Goal: Task Accomplishment & Management: Manage account settings

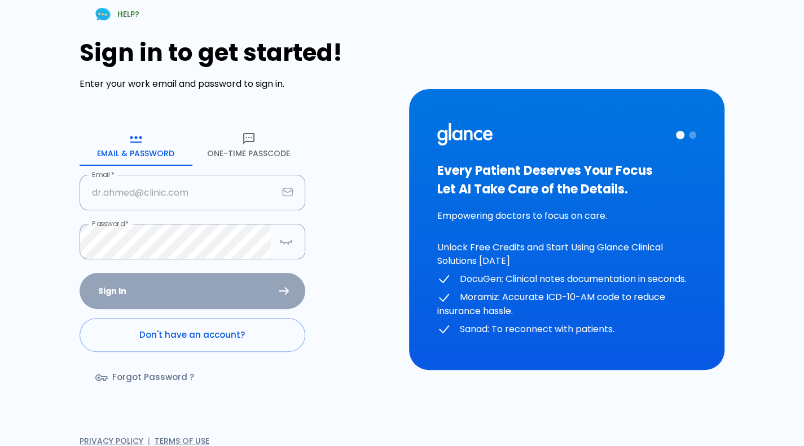
type input "[PERSON_NAME][EMAIL_ADDRESS][DOMAIN_NAME]"
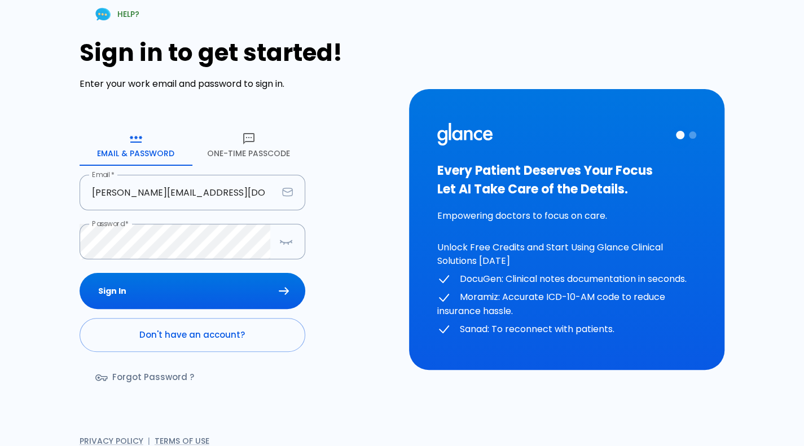
click at [164, 293] on div "Sign In Don't have an account? Forgot Password ?" at bounding box center [193, 338] width 226 height 130
click at [164, 293] on button "Sign In" at bounding box center [193, 291] width 226 height 37
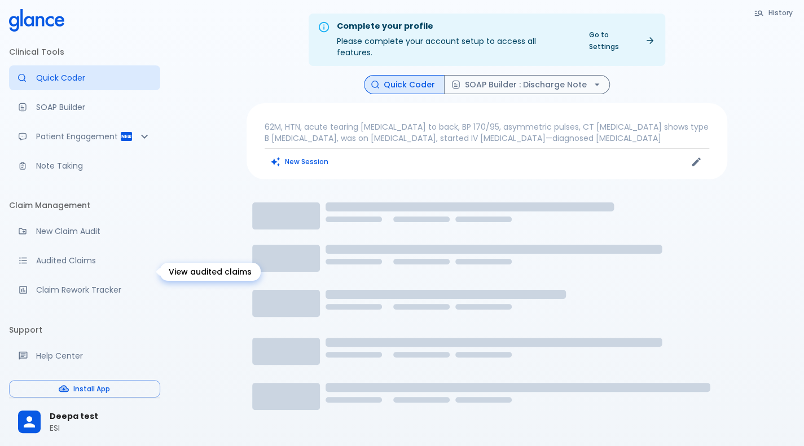
scroll to position [133, 0]
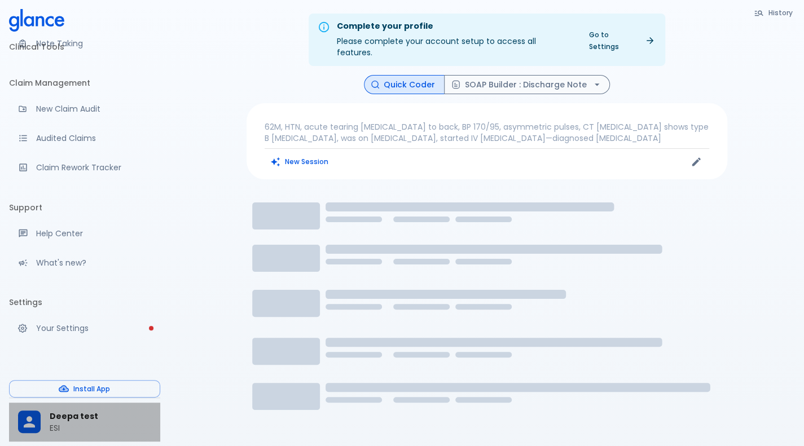
click at [40, 427] on div at bounding box center [29, 422] width 23 height 23
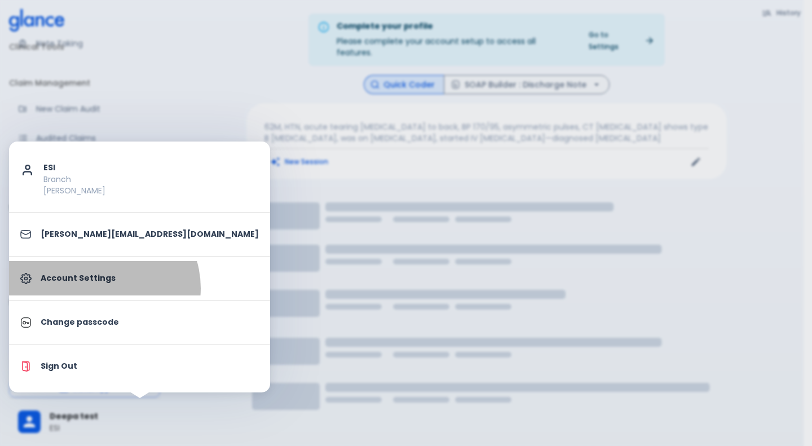
click at [103, 288] on link "Account Settings" at bounding box center [139, 278] width 261 height 34
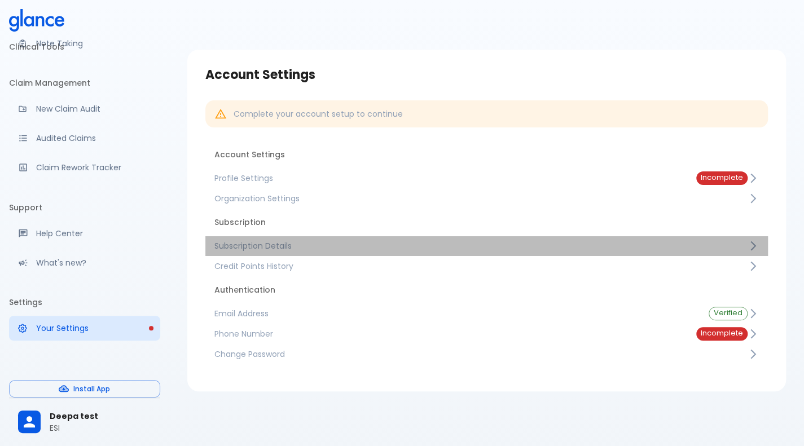
click at [303, 239] on link "Subscription Details" at bounding box center [486, 246] width 562 height 20
